Goal: Download file/media

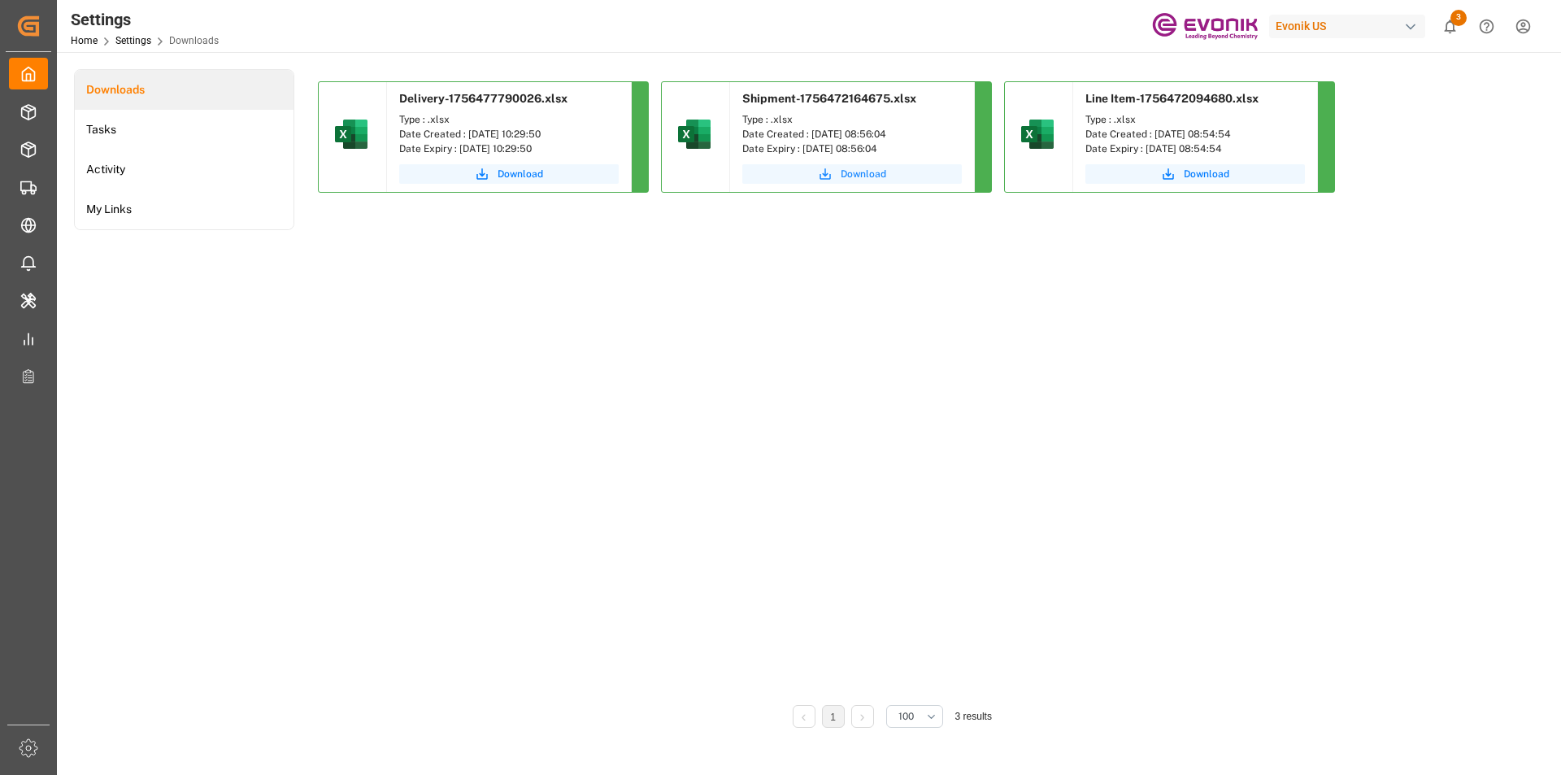
click at [849, 177] on span "Download" at bounding box center [864, 174] width 46 height 15
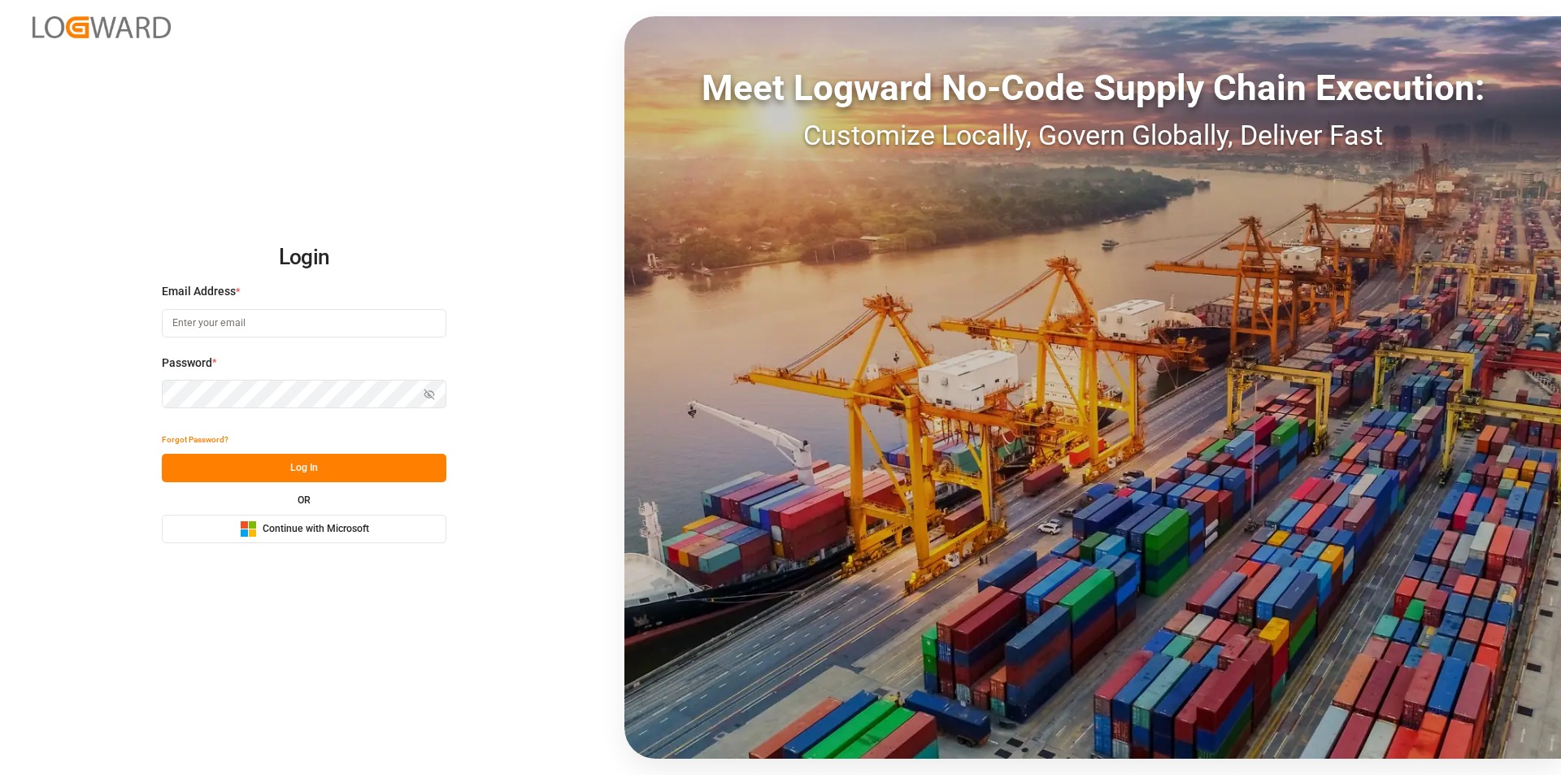
type input "[EMAIL_ADDRESS][PERSON_NAME][DOMAIN_NAME]"
click at [298, 459] on button "Log In" at bounding box center [304, 468] width 285 height 28
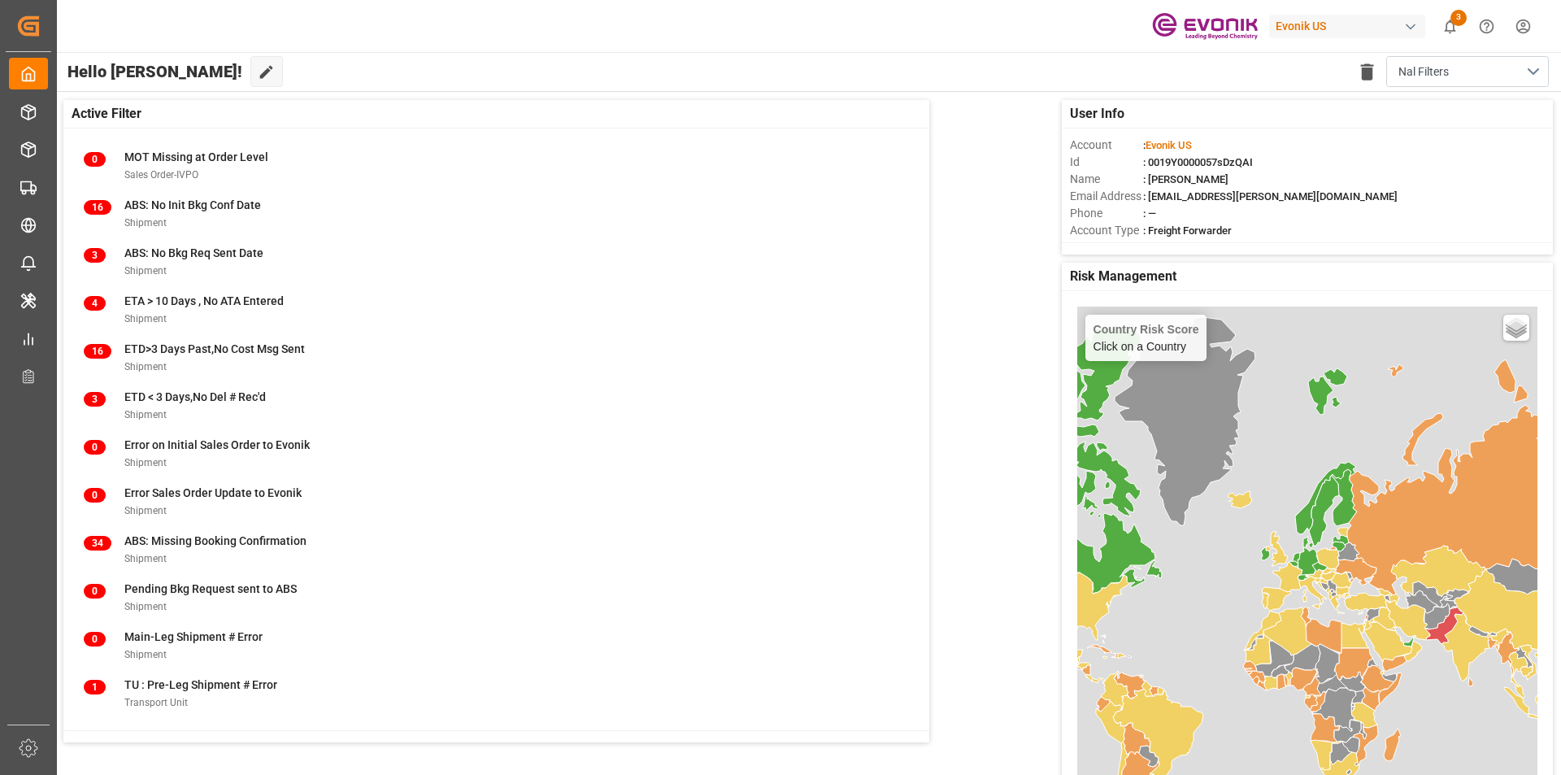
click at [1442, 24] on icon "show 3 new notifications" at bounding box center [1449, 26] width 17 height 17
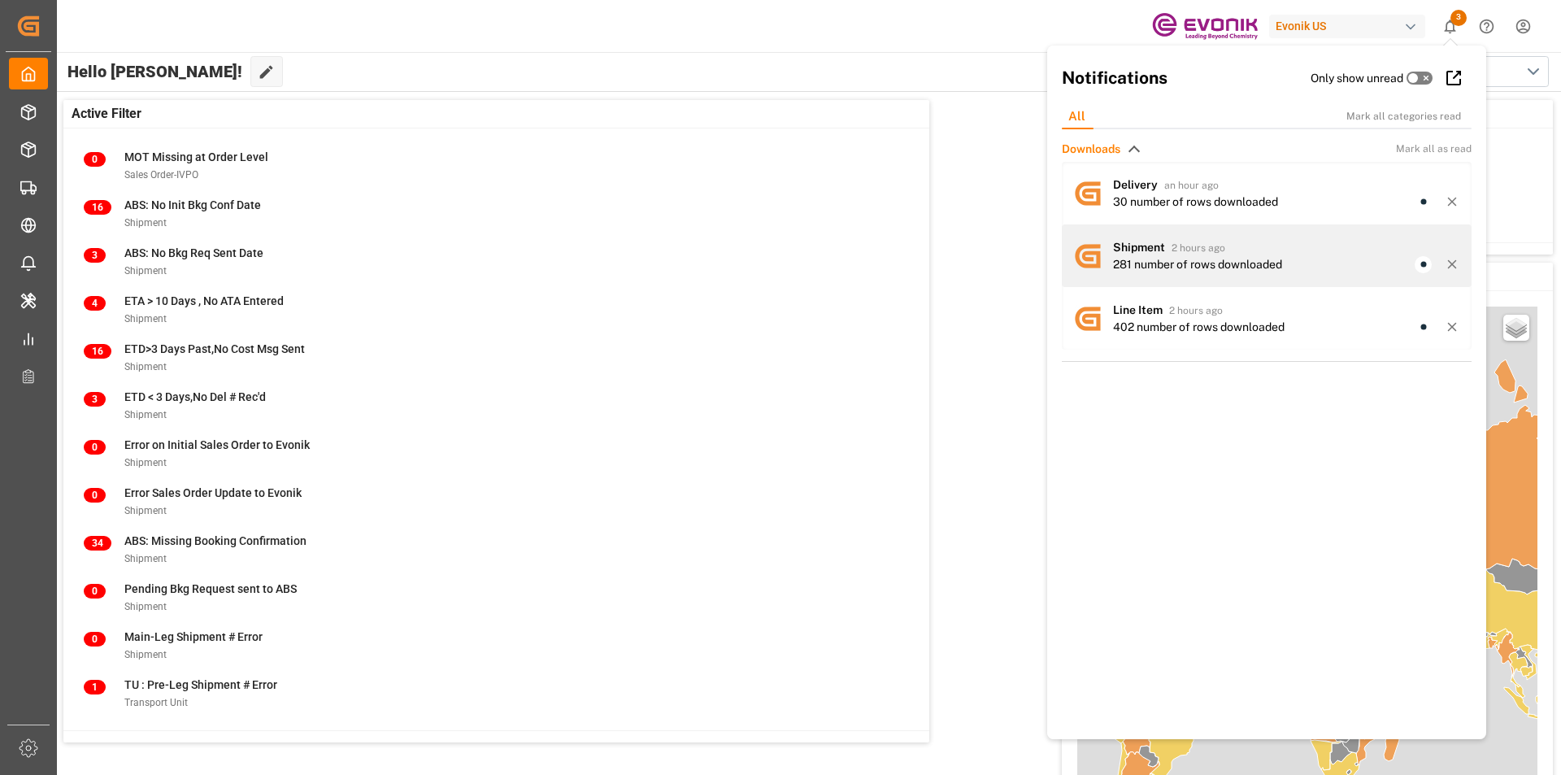
click at [1169, 231] on div "Shipment 2 hours ago 281 number of rows downloaded" at bounding box center [1267, 255] width 410 height 63
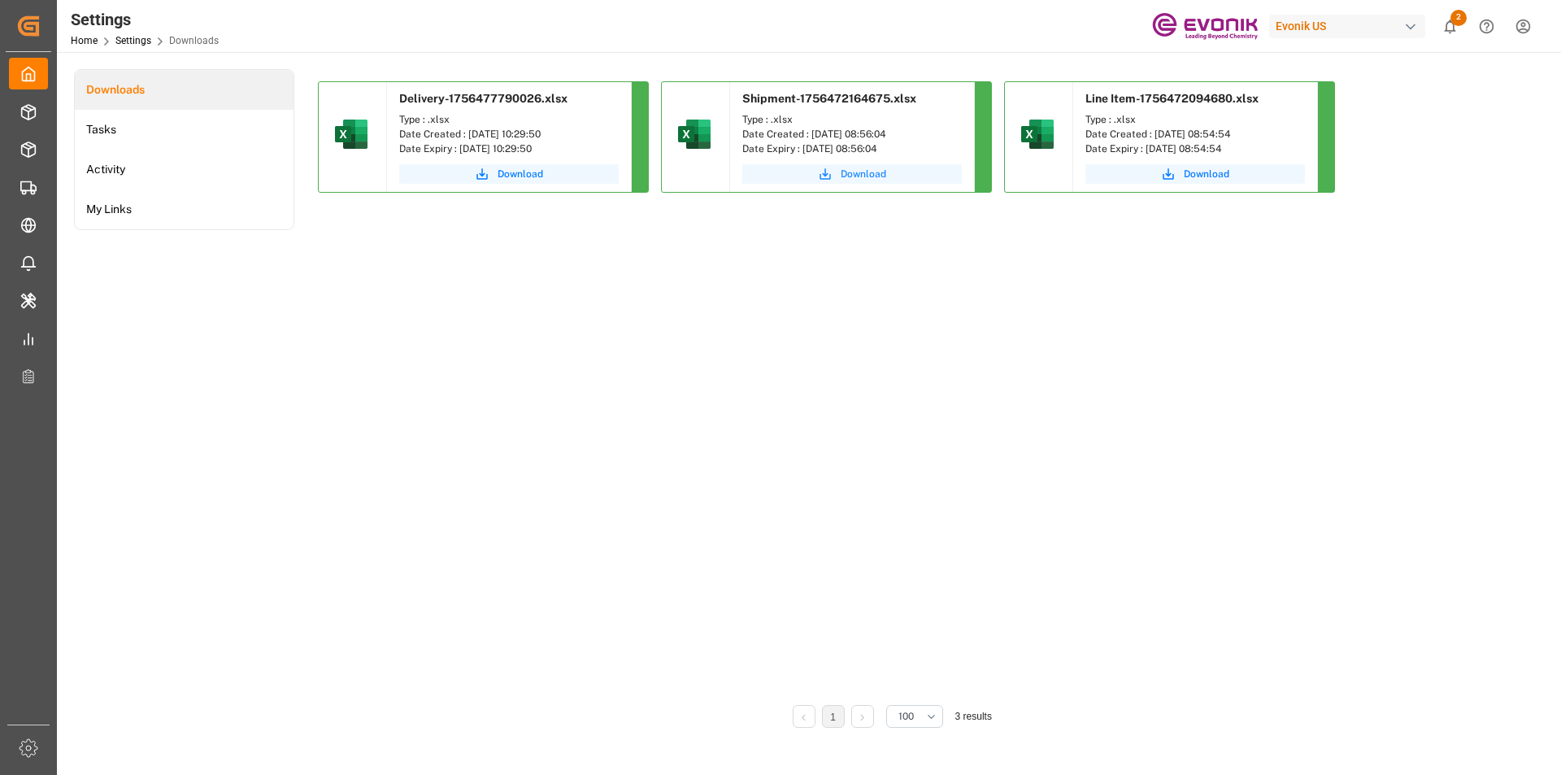
click at [871, 177] on span "Download" at bounding box center [864, 174] width 46 height 15
click at [1217, 175] on span "Download" at bounding box center [1207, 174] width 46 height 15
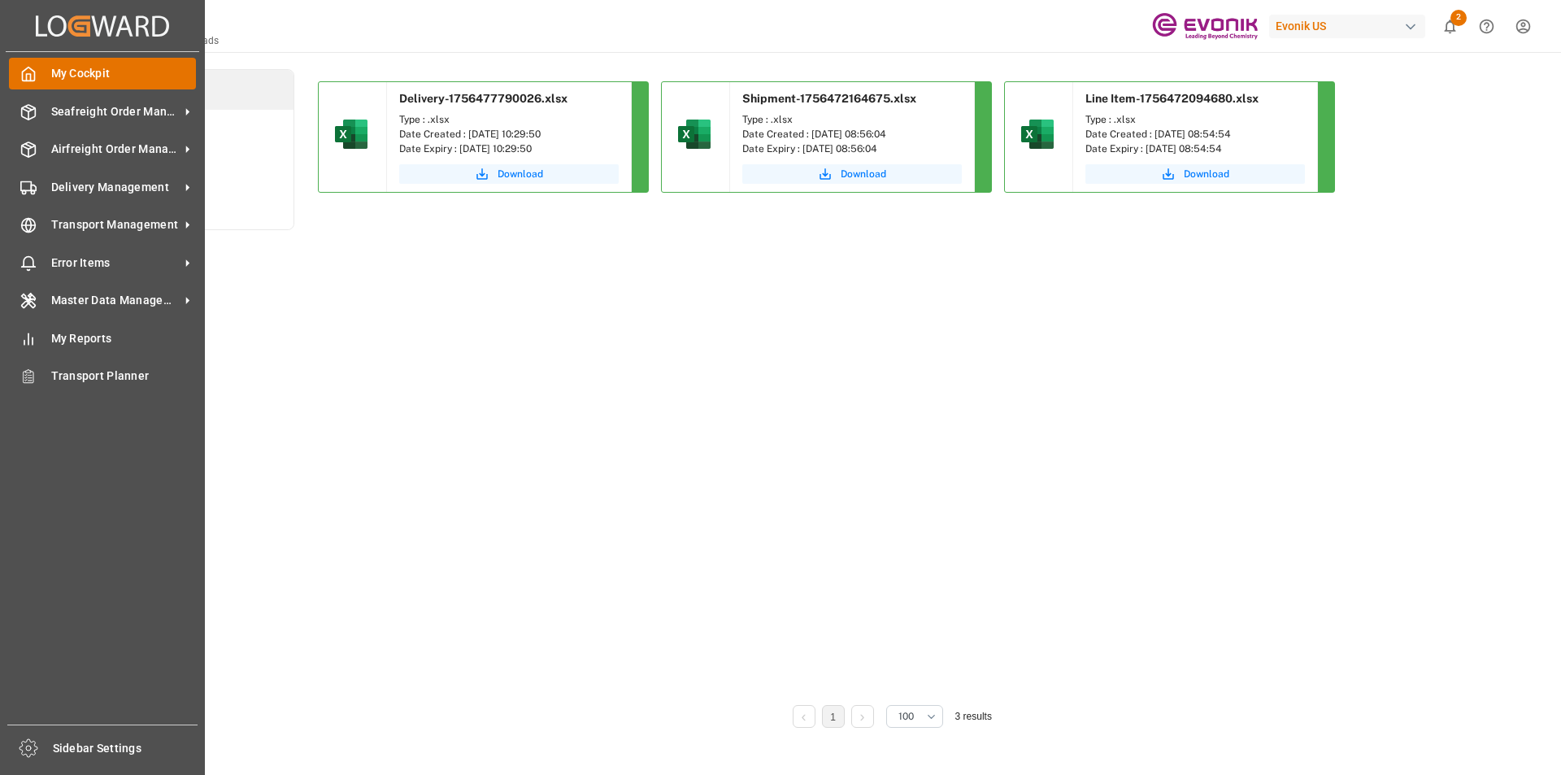
click at [93, 73] on span "My Cockpit" at bounding box center [124, 73] width 146 height 17
